Goal: Task Accomplishment & Management: Manage account settings

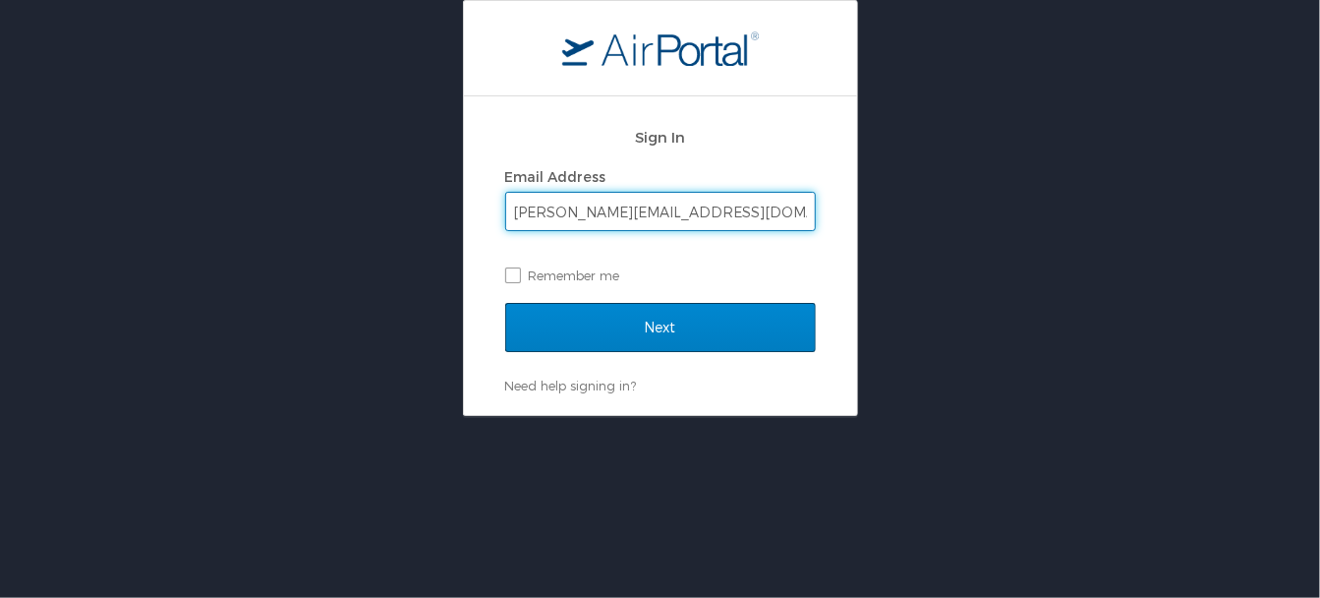
type input "[PERSON_NAME][EMAIL_ADDRESS][DOMAIN_NAME]"
click at [665, 327] on input "Next" at bounding box center [660, 327] width 311 height 49
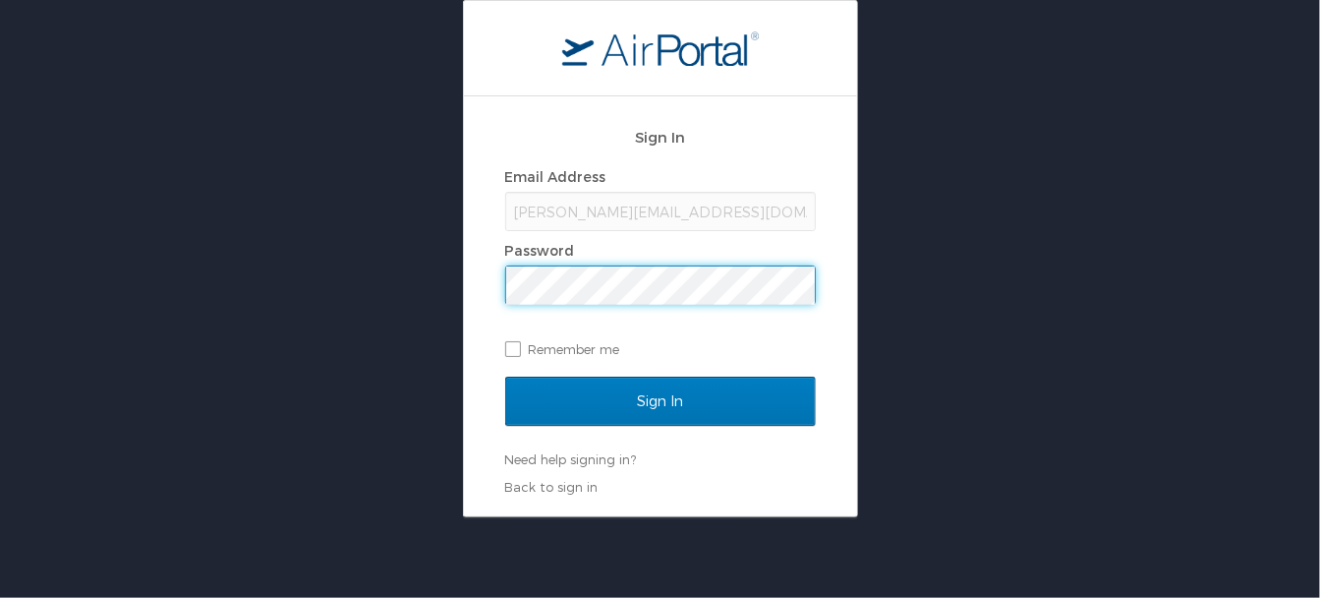
click at [505, 377] on input "Sign In" at bounding box center [660, 401] width 311 height 49
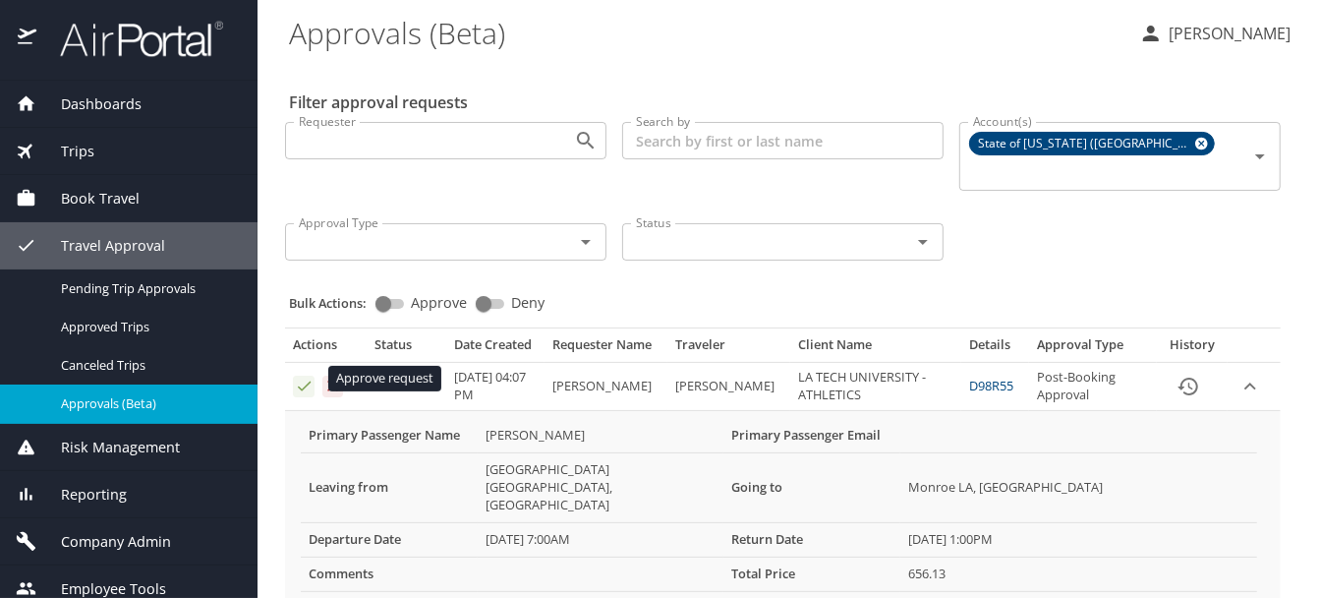
click at [307, 378] on icon "Approval table" at bounding box center [304, 386] width 19 height 19
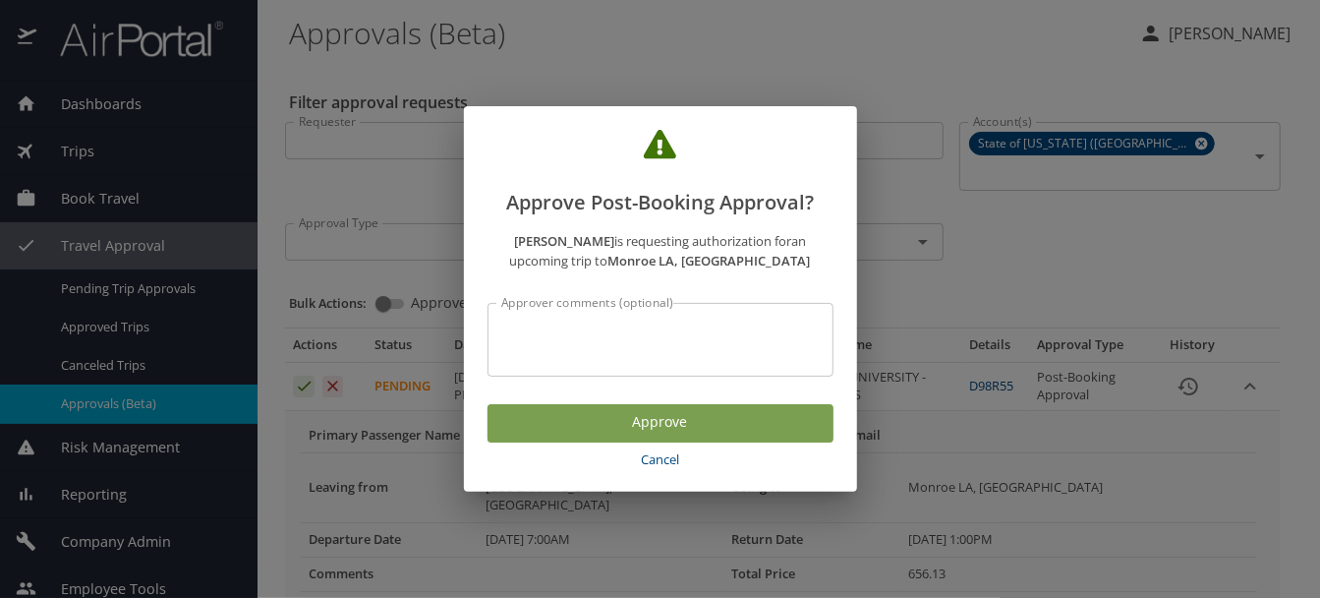
click at [658, 425] on span "Approve" at bounding box center [660, 422] width 315 height 25
